Goal: Book appointment/travel/reservation

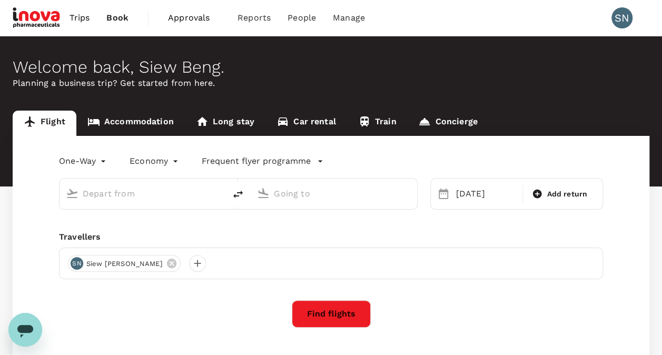
type input "Sultan Haji Ahmad Shah (KUA)"
type input "Kuala Lumpur Intl (KUL)"
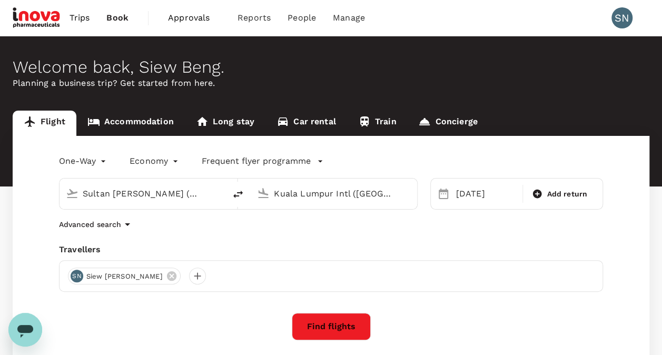
click at [130, 126] on link "Accommodation" at bounding box center [130, 123] width 109 height 25
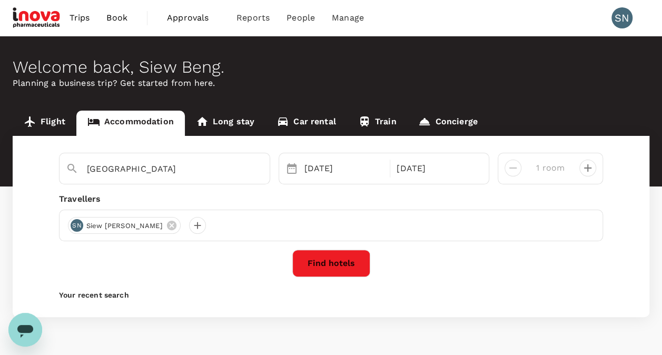
click at [335, 265] on button "Find hotels" at bounding box center [331, 263] width 78 height 27
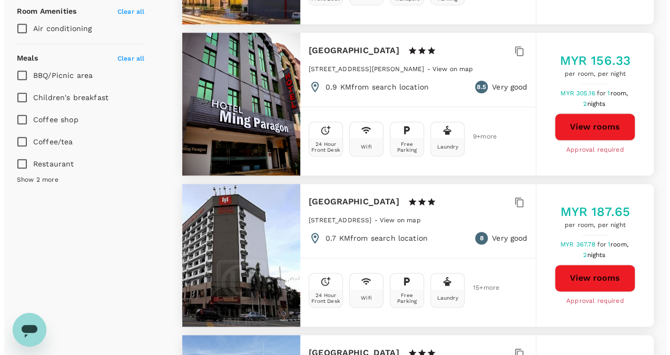
scroll to position [474, 0]
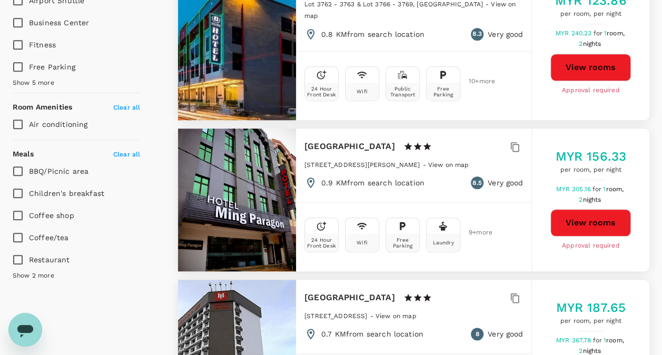
type input "330.37"
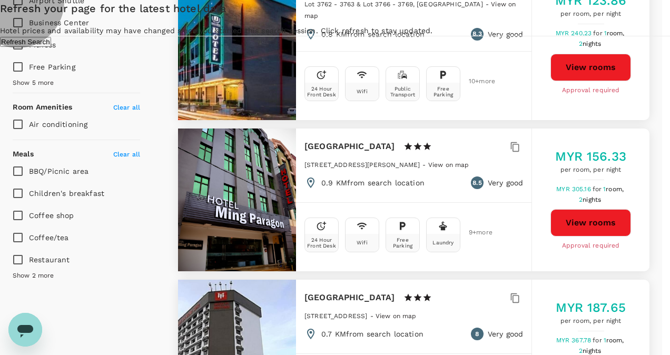
click at [51, 47] on button "Refresh Search" at bounding box center [25, 42] width 51 height 10
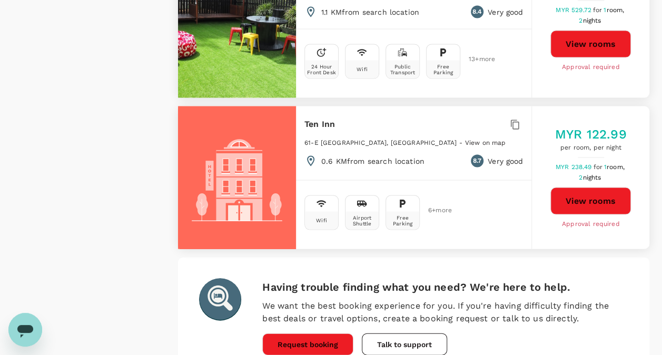
scroll to position [3063, 0]
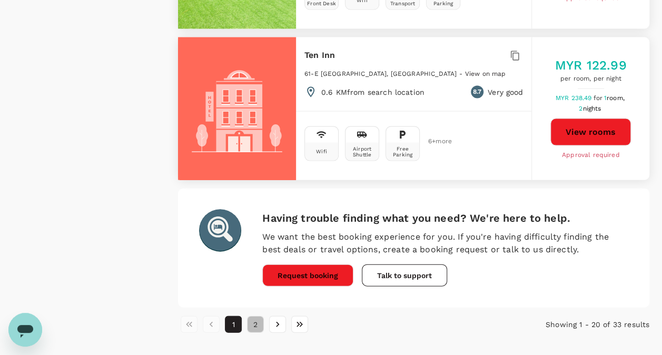
click at [256, 316] on button "2" at bounding box center [255, 324] width 17 height 17
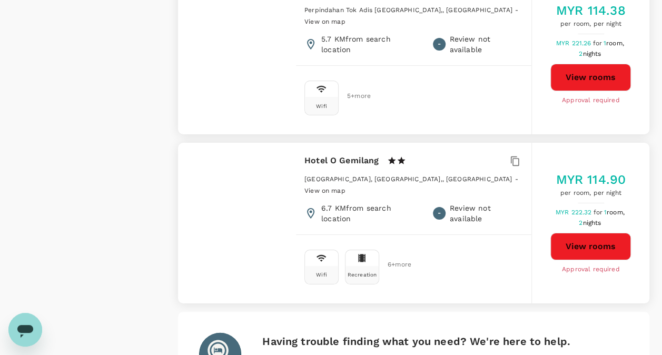
scroll to position [2006, 0]
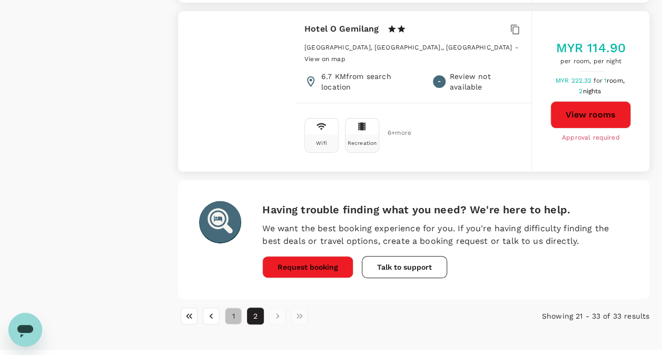
drag, startPoint x: 231, startPoint y: 291, endPoint x: 237, endPoint y: 277, distance: 15.1
click at [231, 308] on button "1" at bounding box center [233, 316] width 17 height 17
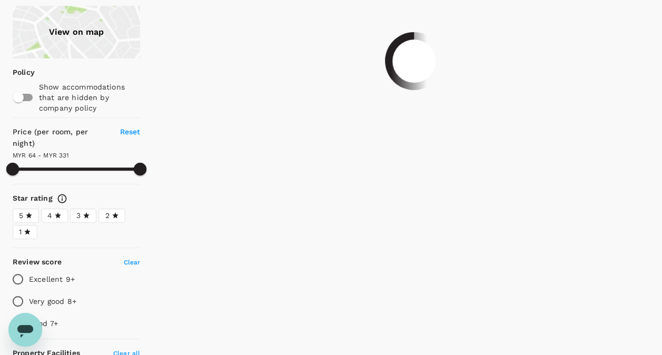
scroll to position [0, 0]
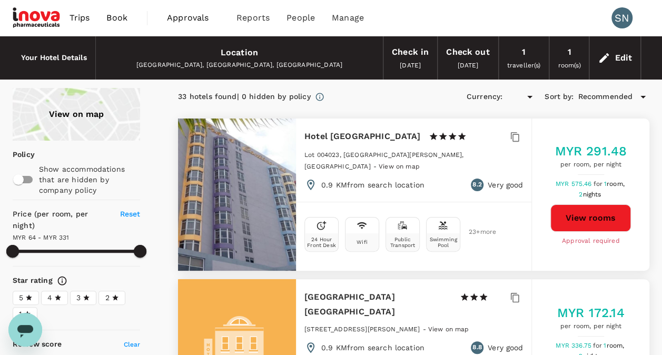
type input "330.37"
type input "MYR"
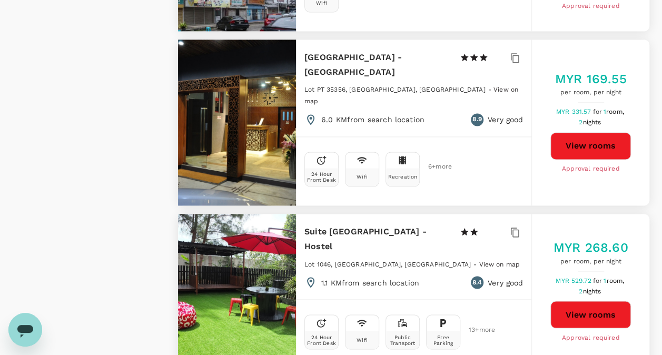
scroll to position [2739, 0]
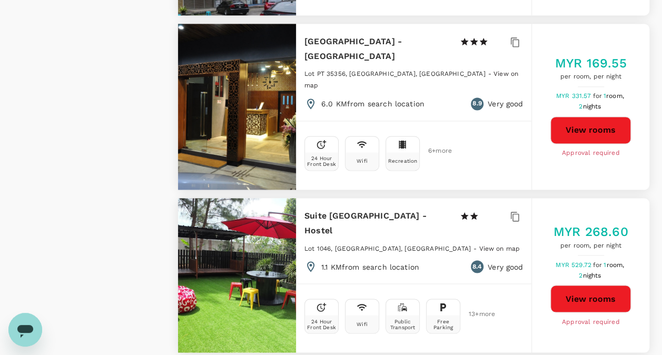
click at [252, 224] on div at bounding box center [237, 275] width 118 height 154
click at [584, 285] on button "View rooms" at bounding box center [591, 298] width 81 height 27
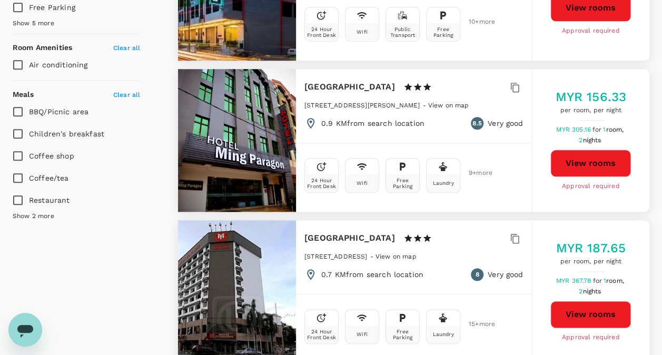
scroll to position [527, 0]
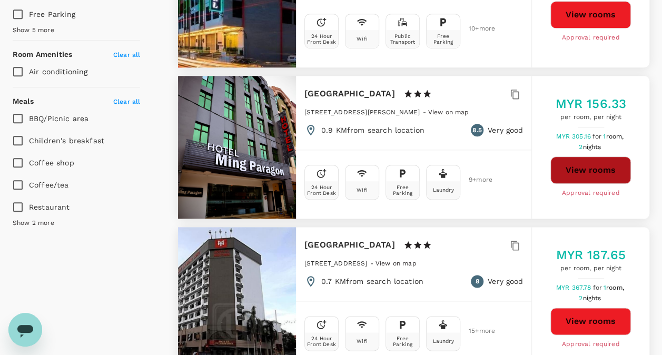
click at [578, 173] on button "View rooms" at bounding box center [591, 169] width 81 height 27
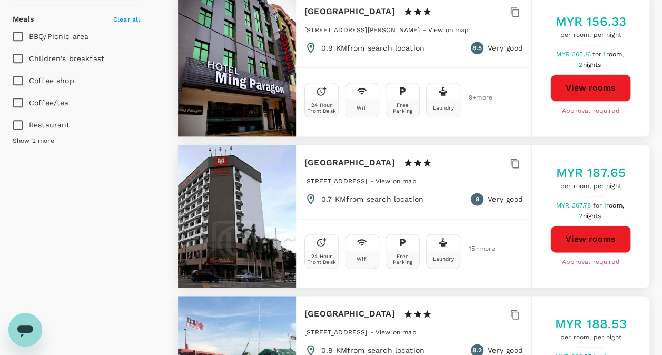
scroll to position [632, 0]
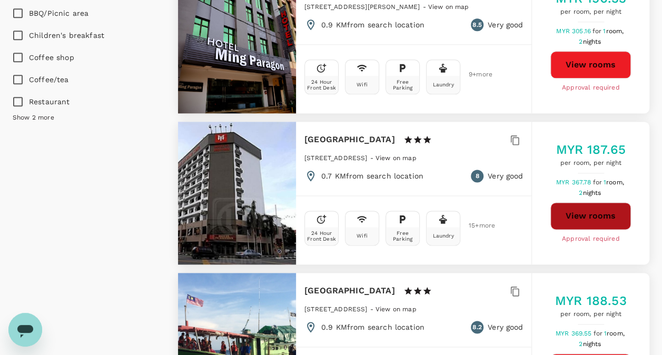
click at [591, 220] on button "View rooms" at bounding box center [591, 215] width 81 height 27
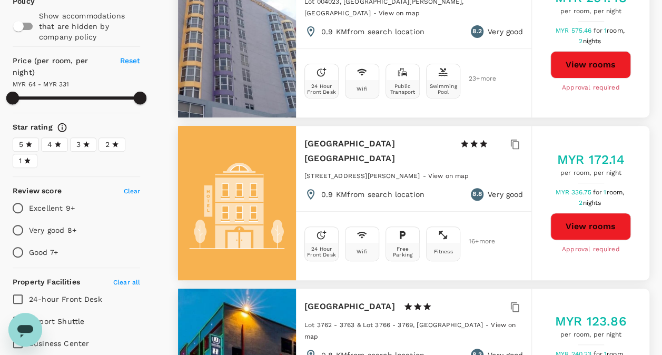
scroll to position [158, 0]
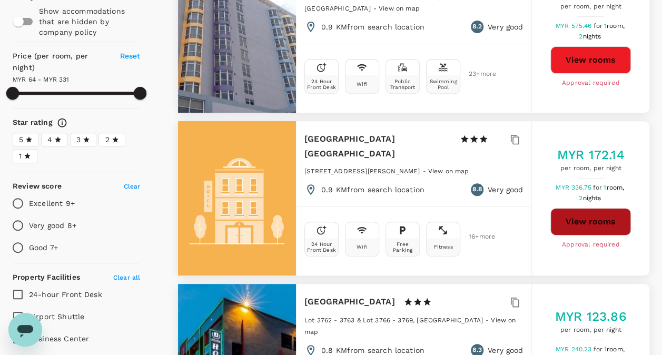
click at [585, 233] on button "View rooms" at bounding box center [591, 221] width 81 height 27
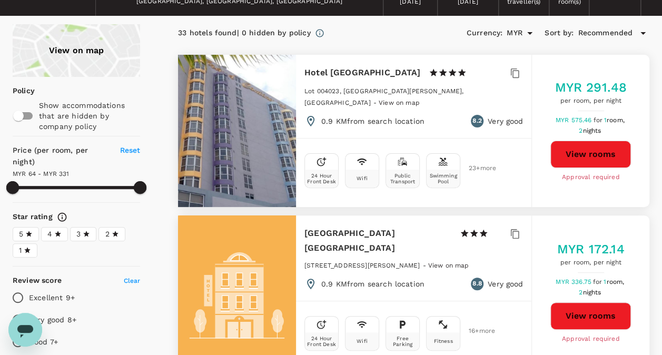
scroll to position [53, 0]
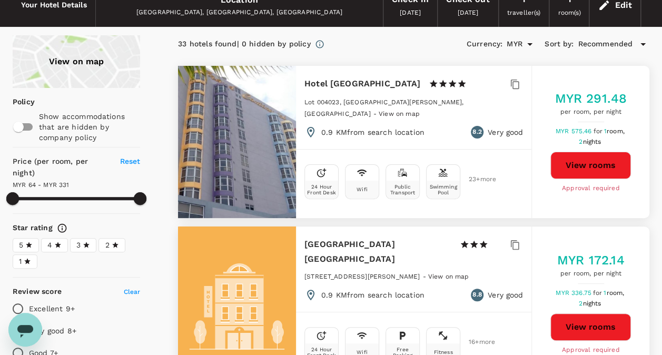
type input "330.37"
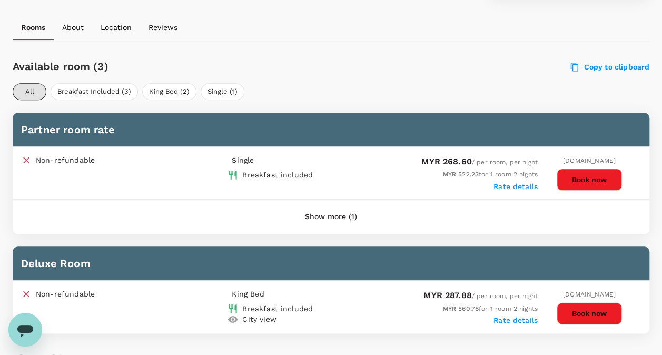
scroll to position [474, 0]
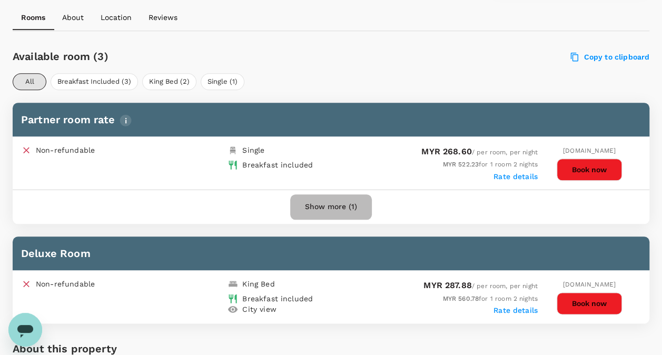
click at [333, 207] on button "Show more (1)" at bounding box center [331, 206] width 82 height 25
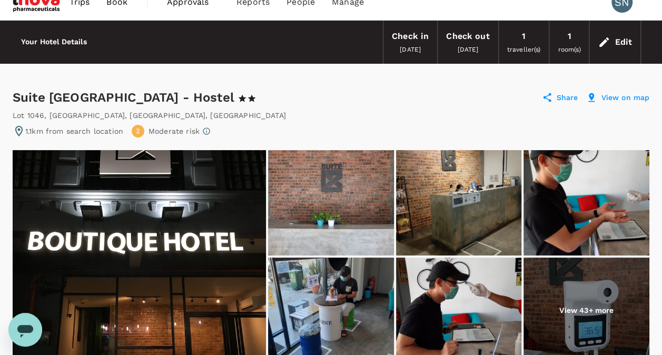
scroll to position [0, 0]
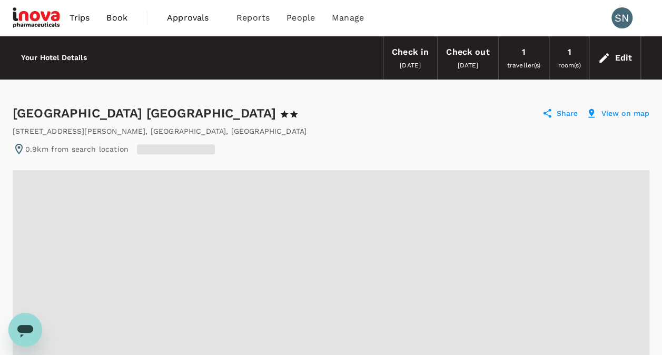
radio input "false"
radio input "true"
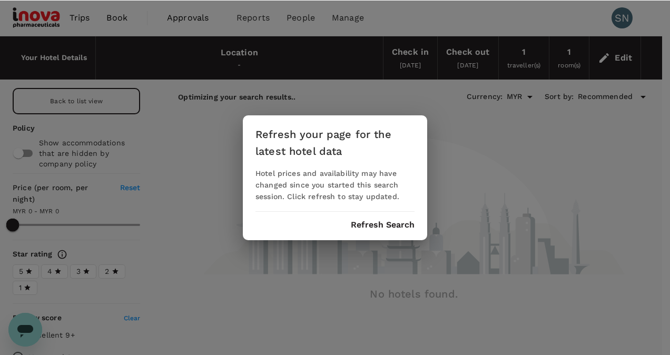
scroll to position [45, 0]
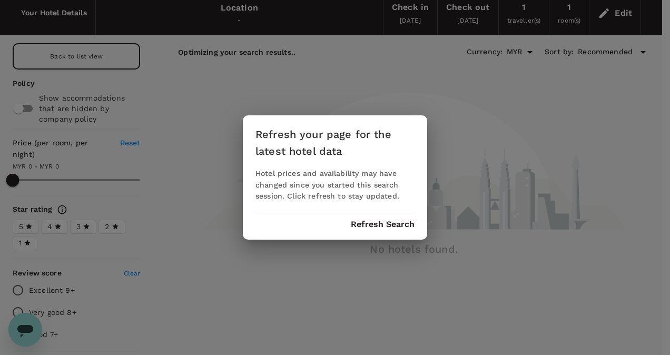
click at [388, 224] on button "Refresh Search" at bounding box center [383, 224] width 64 height 9
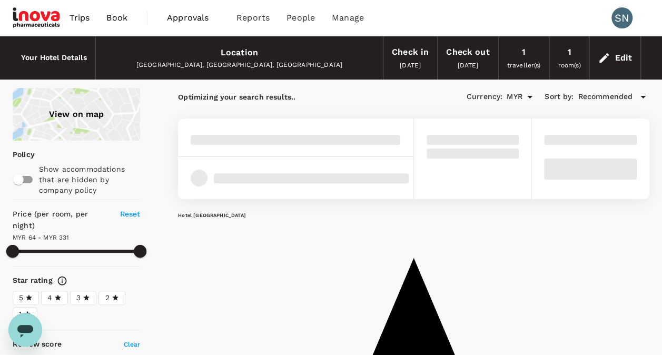
type input "330.37"
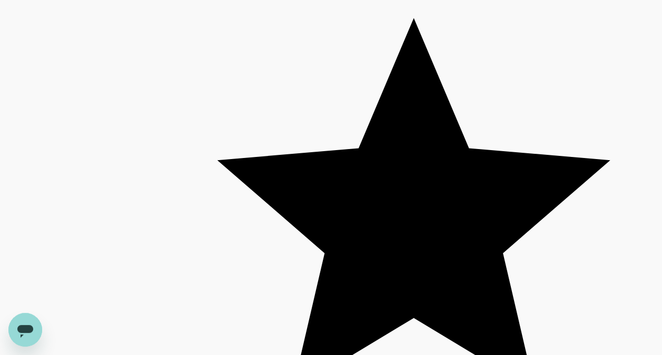
scroll to position [3063, 0]
